Goal: Navigation & Orientation: Find specific page/section

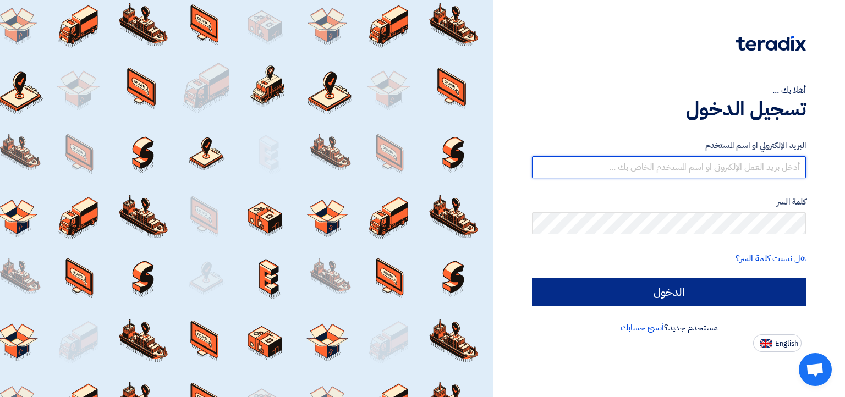
type input "[EMAIL_ADDRESS][DOMAIN_NAME]"
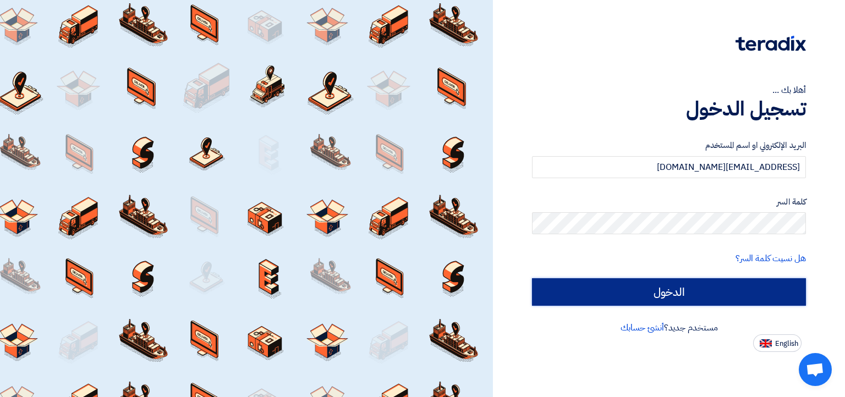
click at [632, 294] on input "الدخول" at bounding box center [669, 291] width 274 height 27
type input "Sign in"
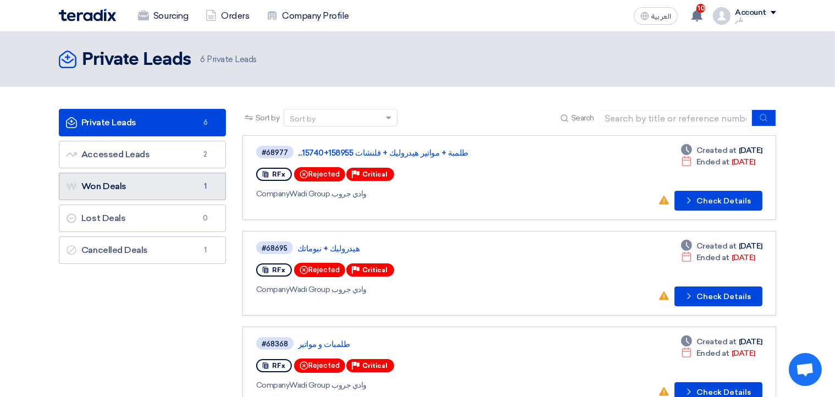
click at [187, 185] on link "Won Deals Won Deals 1" at bounding box center [142, 186] width 167 height 27
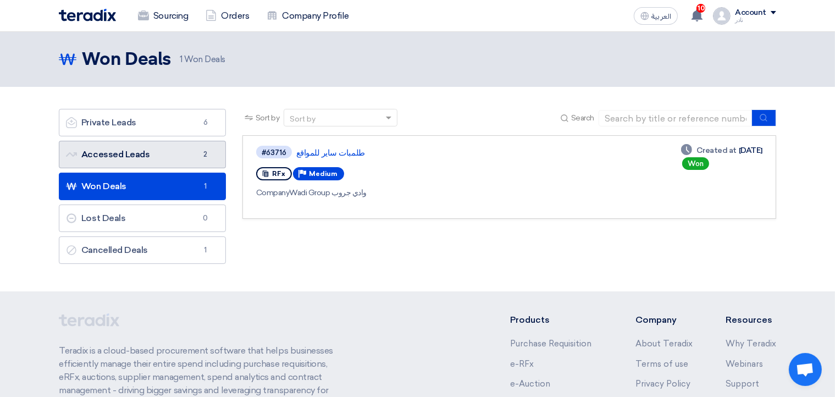
click at [120, 156] on link "Accessed Leads Accessed Leads 2" at bounding box center [142, 154] width 167 height 27
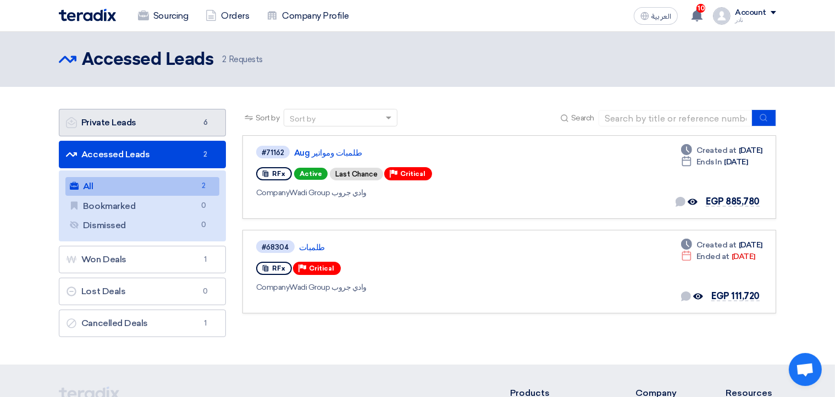
click at [128, 124] on link "Private Leads Private Leads 6" at bounding box center [142, 122] width 167 height 27
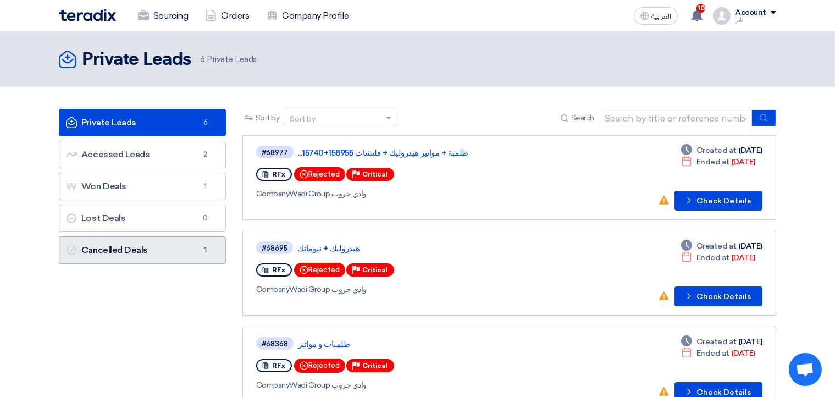
click at [158, 246] on link "Cancelled Deals Cancelled Deals 1" at bounding box center [142, 249] width 167 height 27
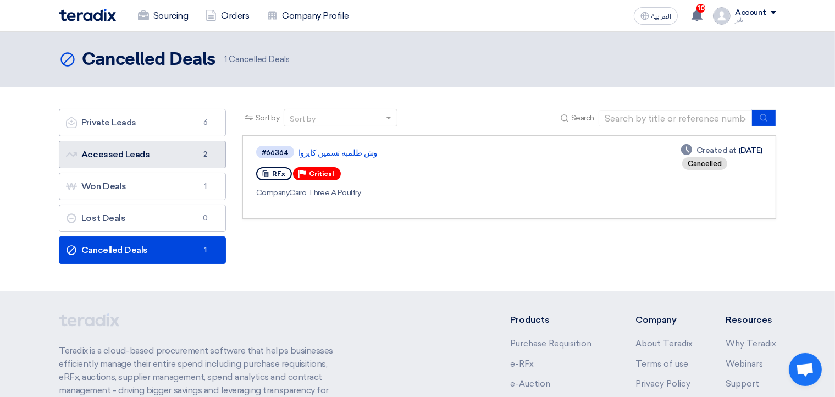
click at [156, 160] on link "Accessed Leads Accessed Leads 2" at bounding box center [142, 154] width 167 height 27
